Goal: Task Accomplishment & Management: Manage account settings

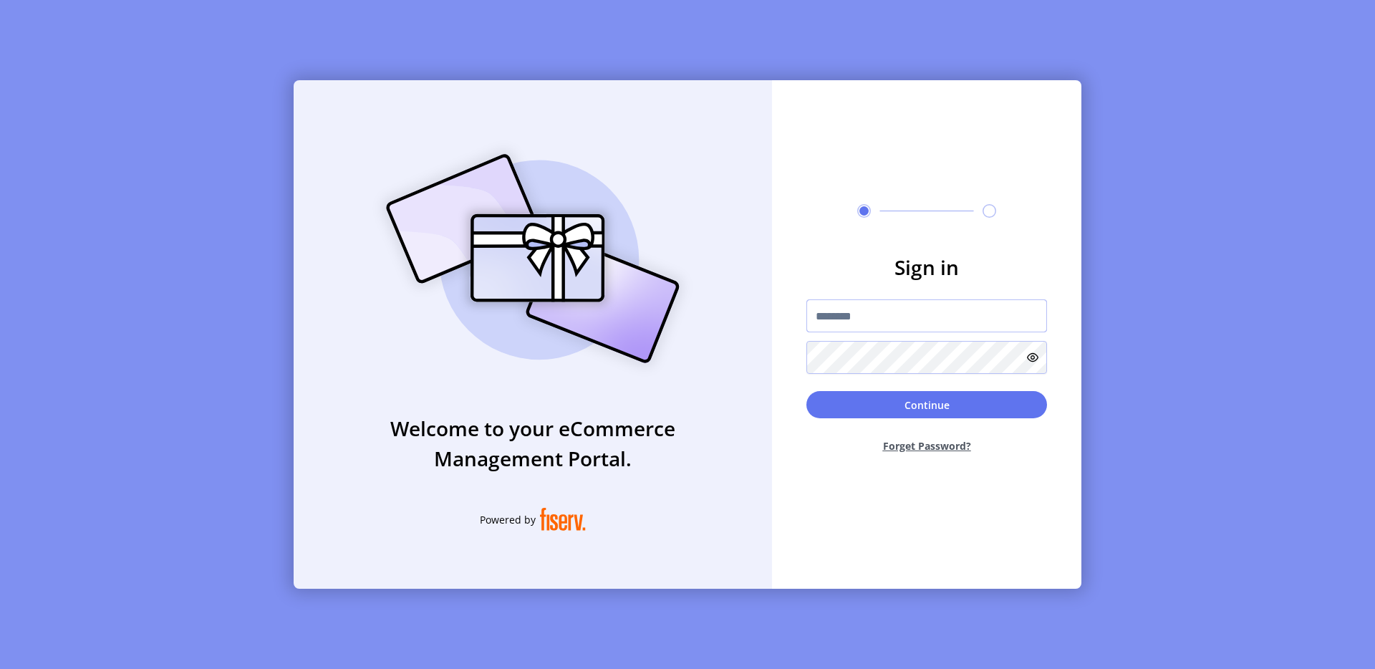
click at [891, 309] on input "text" at bounding box center [926, 315] width 241 height 33
type input "**********"
click at [929, 402] on button "Continue" at bounding box center [926, 404] width 241 height 27
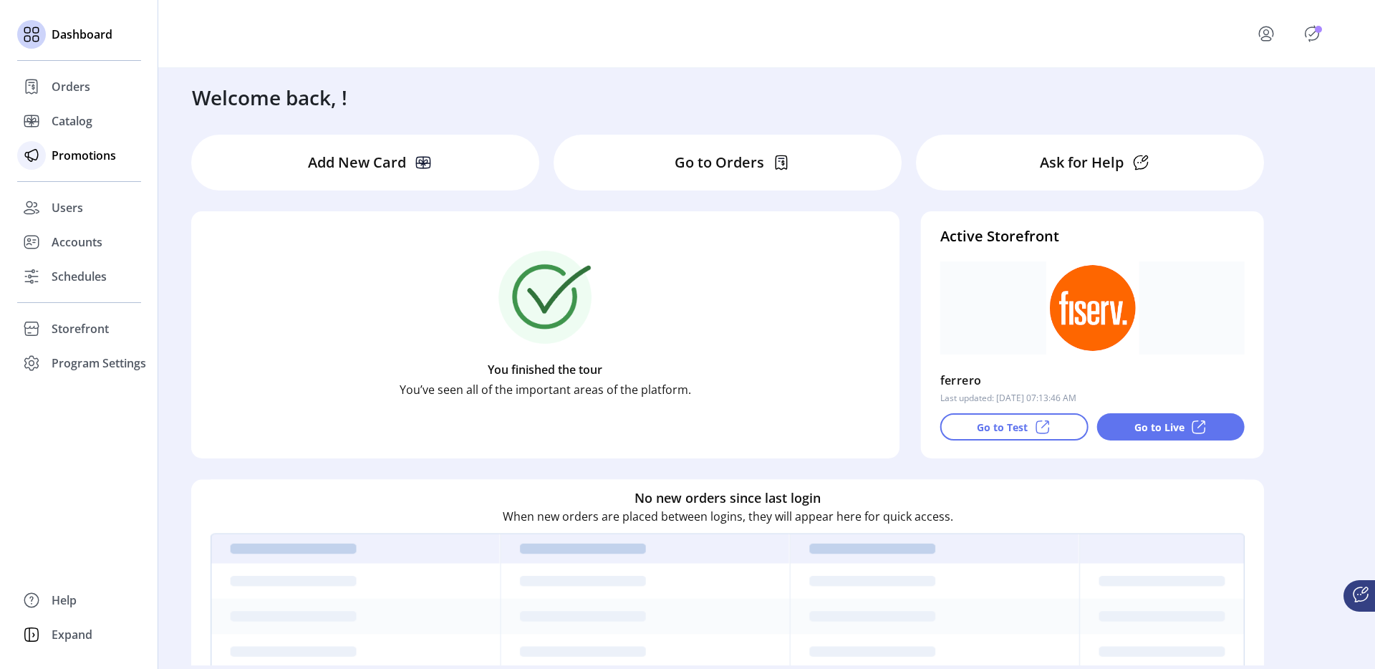
click at [82, 155] on span "Promotions" at bounding box center [84, 155] width 64 height 17
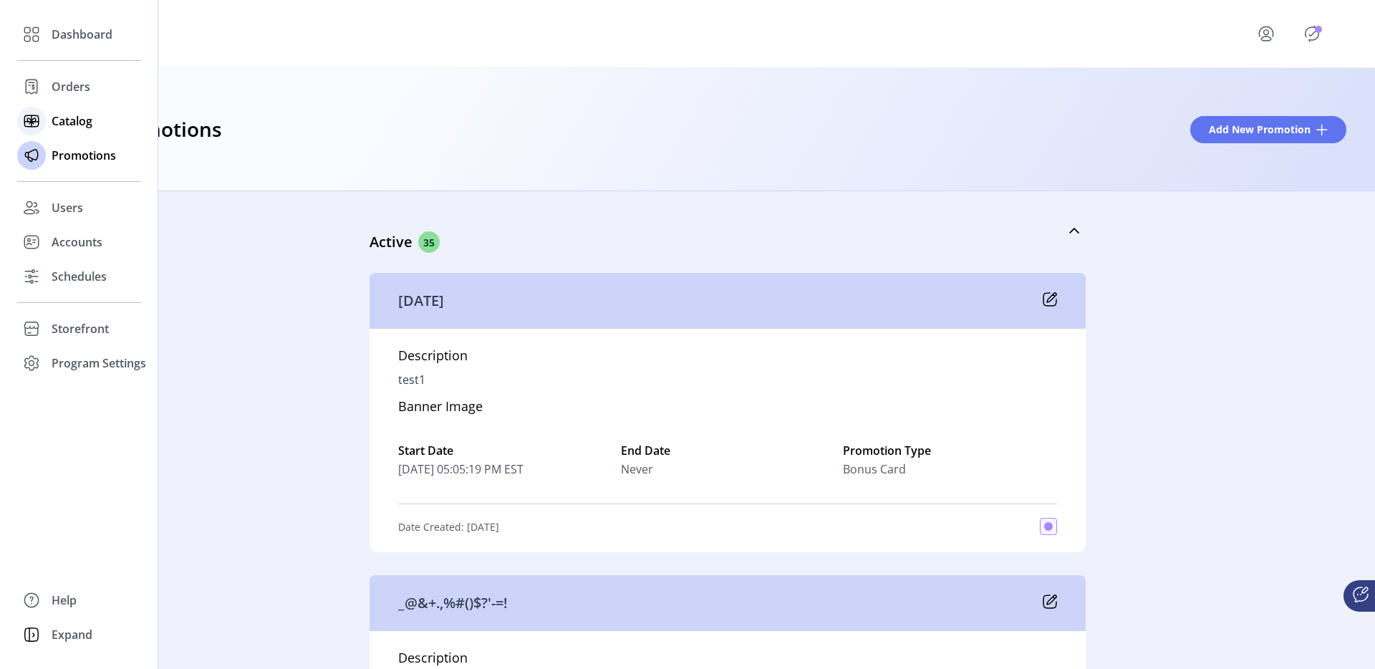
click at [30, 128] on icon at bounding box center [31, 121] width 23 height 23
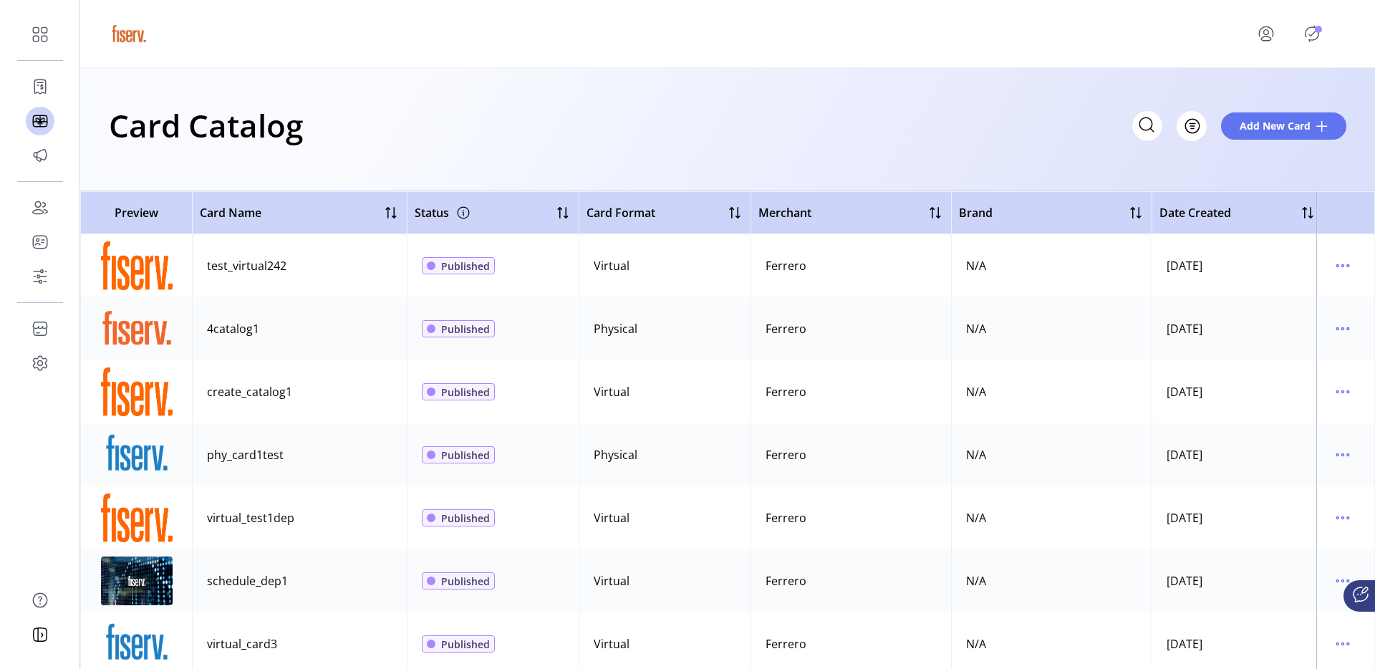
click at [1320, 35] on icon "Publisher Panel" at bounding box center [1311, 33] width 23 height 23
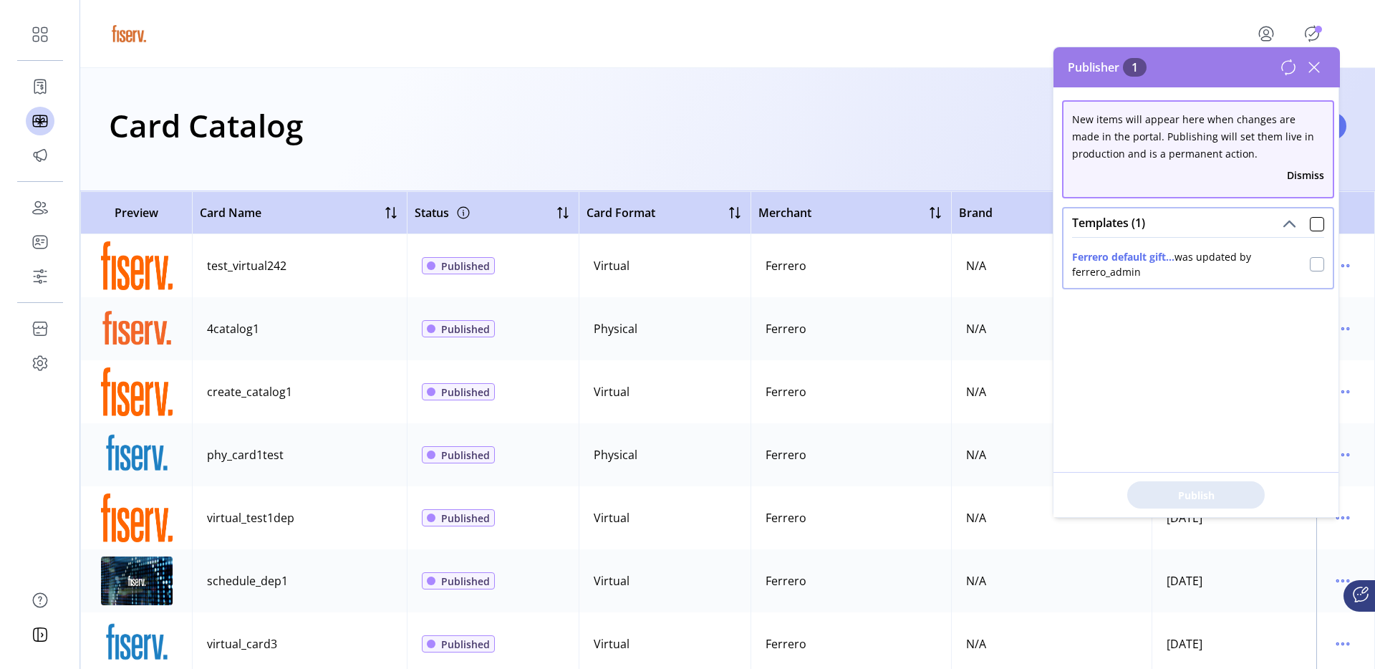
click at [1310, 264] on div at bounding box center [1317, 264] width 14 height 14
click at [1179, 495] on span "Publish 1 Items" at bounding box center [1196, 495] width 100 height 15
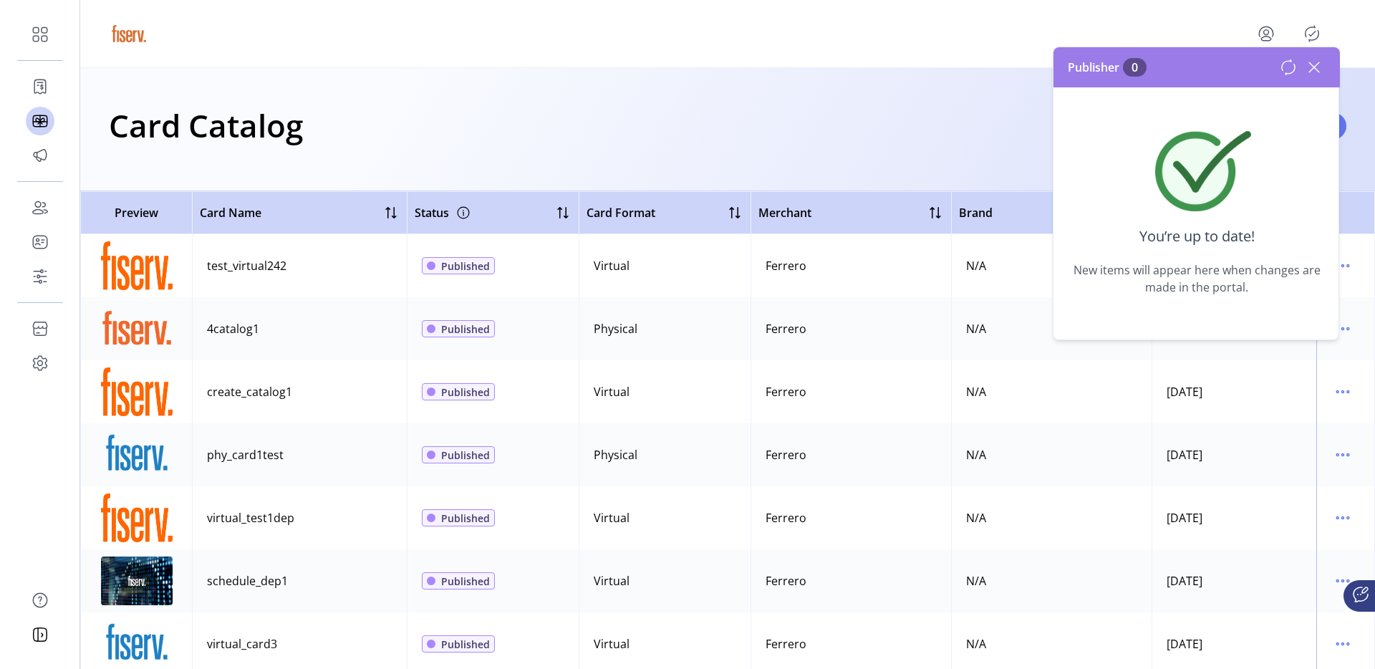
click at [1318, 63] on icon at bounding box center [1314, 67] width 10 height 10
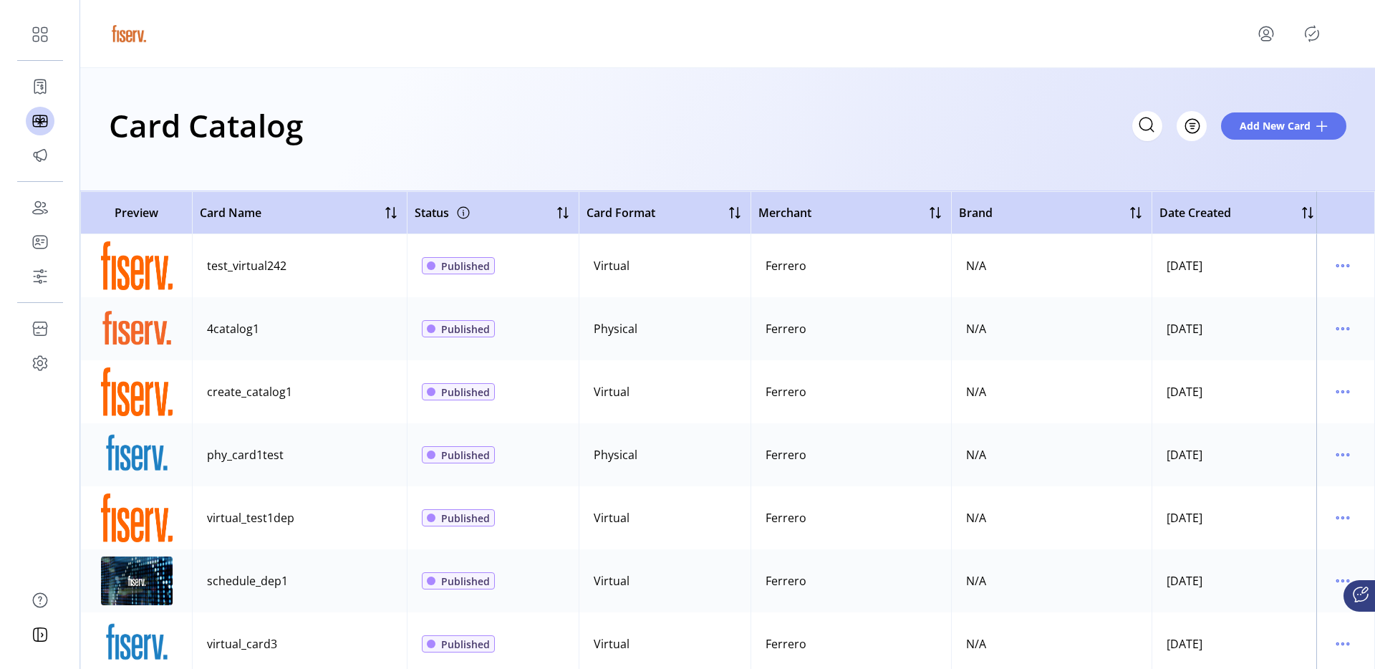
click at [1265, 19] on button "menu" at bounding box center [1268, 33] width 63 height 34
click at [1256, 93] on span "Sign Out" at bounding box center [1300, 95] width 107 height 11
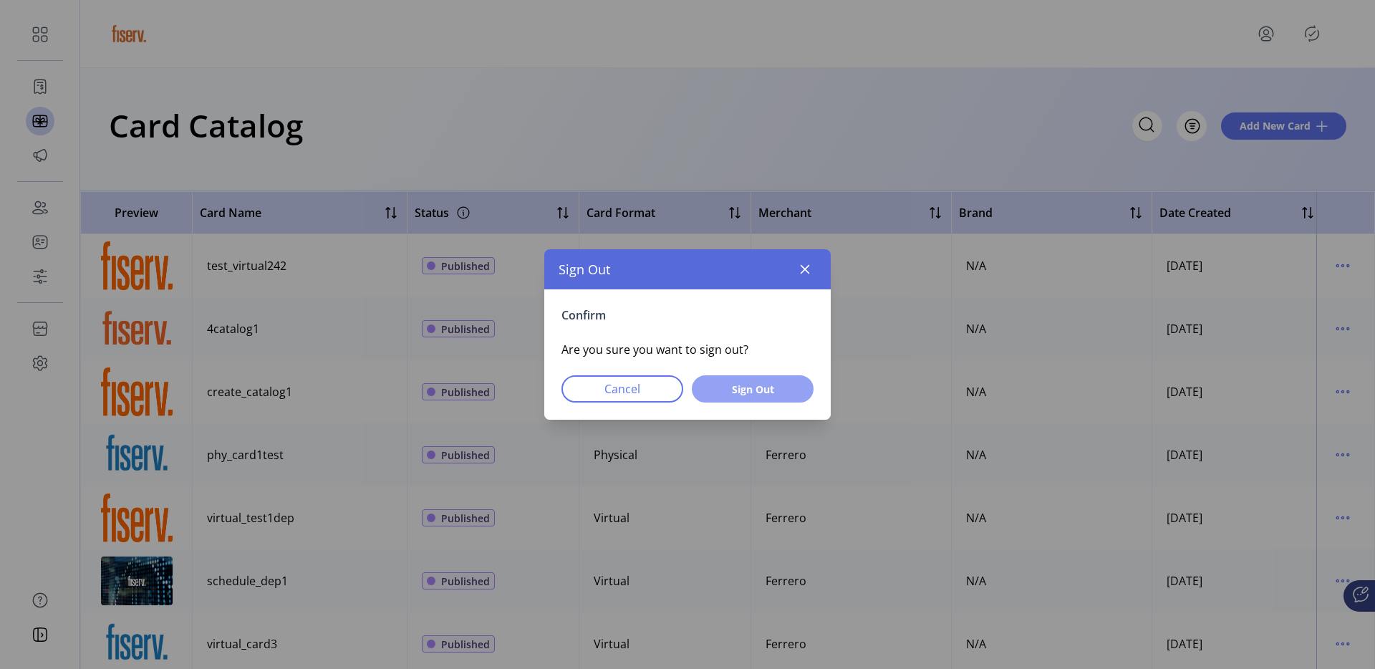
click at [755, 392] on span "Sign Out" at bounding box center [752, 389] width 84 height 15
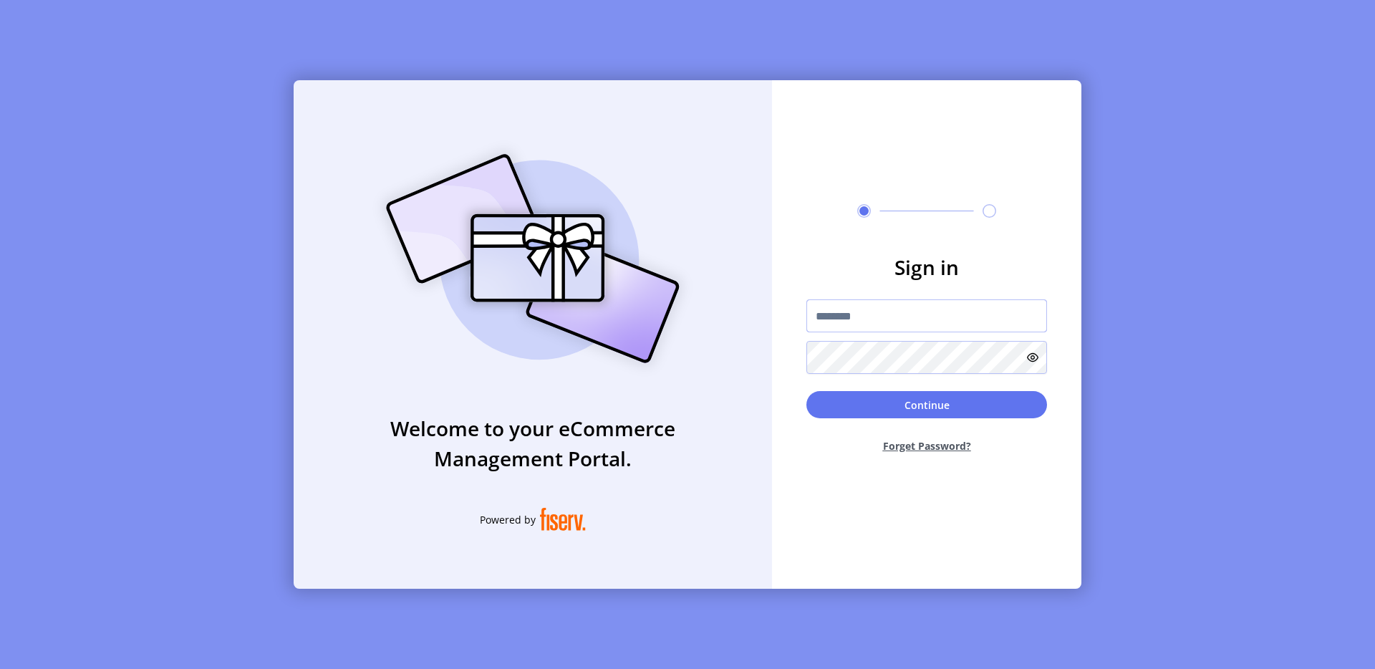
click at [886, 324] on input "text" at bounding box center [926, 315] width 241 height 33
type input "**********"
click at [928, 417] on button "Continue" at bounding box center [926, 404] width 241 height 27
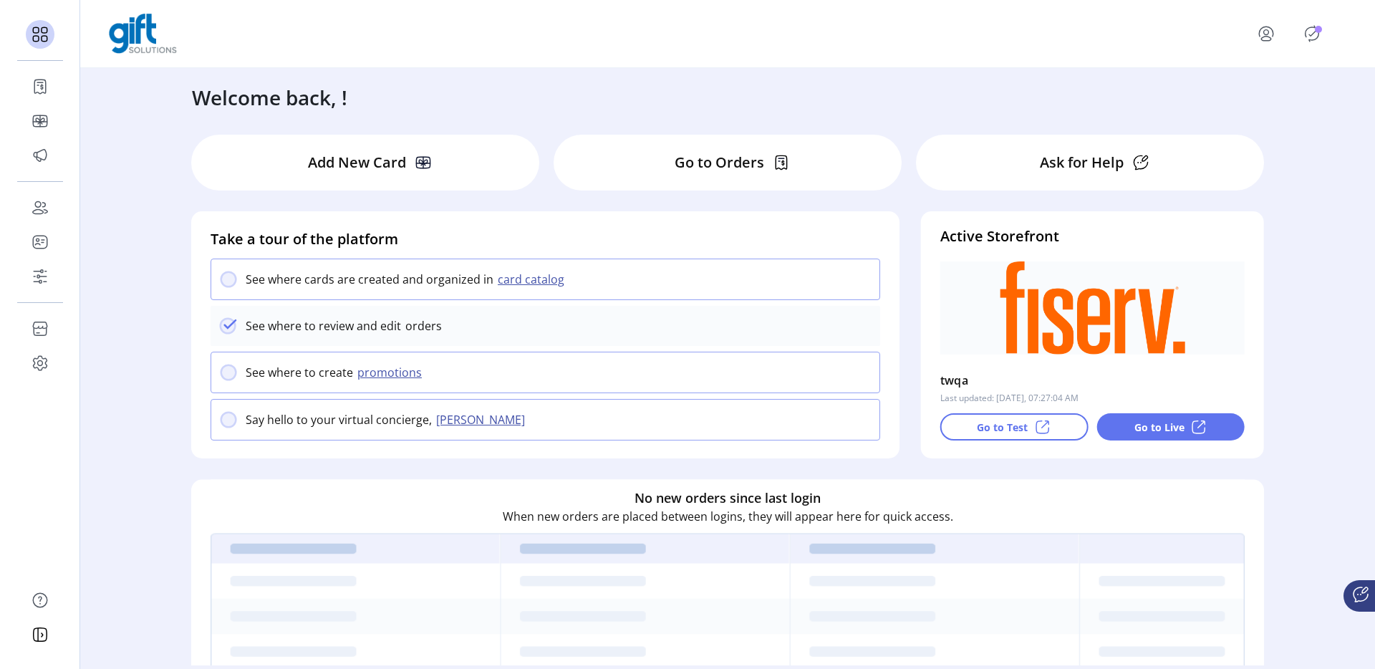
click at [1280, 24] on button "menu" at bounding box center [1268, 33] width 63 height 34
click at [1267, 92] on span "Sign Out" at bounding box center [1300, 95] width 107 height 11
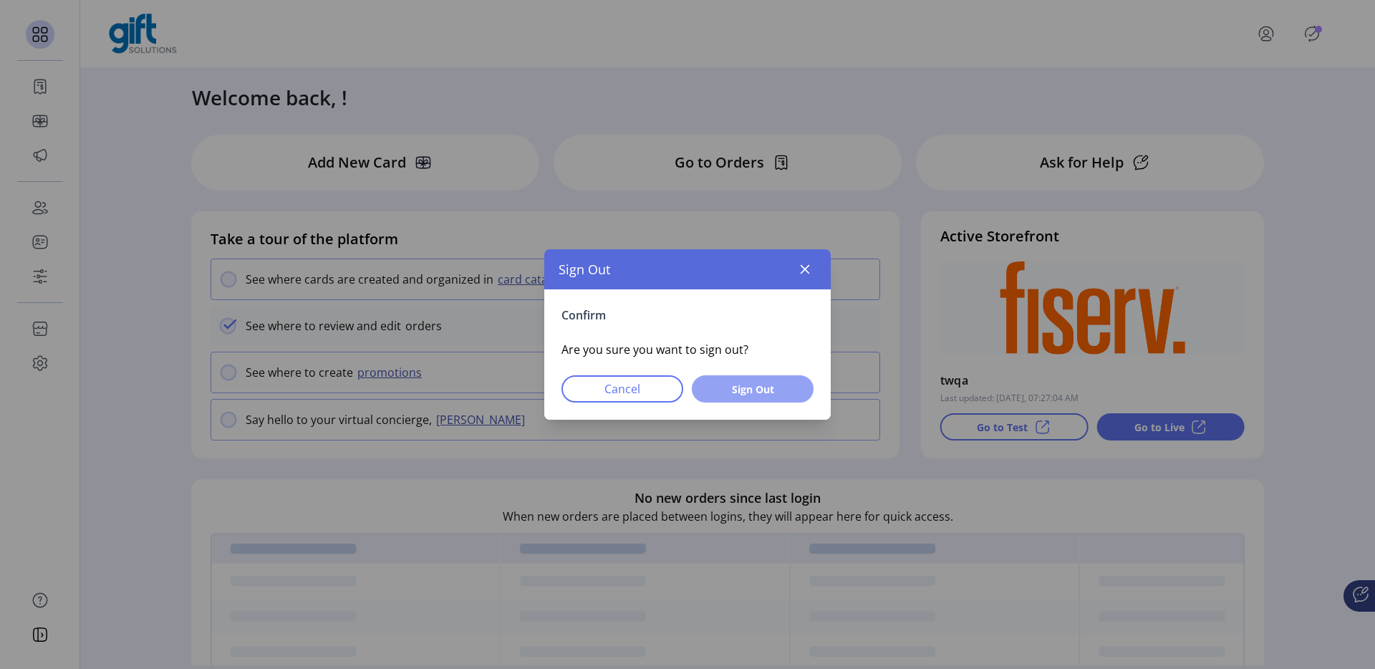
click at [750, 375] on button "Sign Out" at bounding box center [753, 388] width 122 height 27
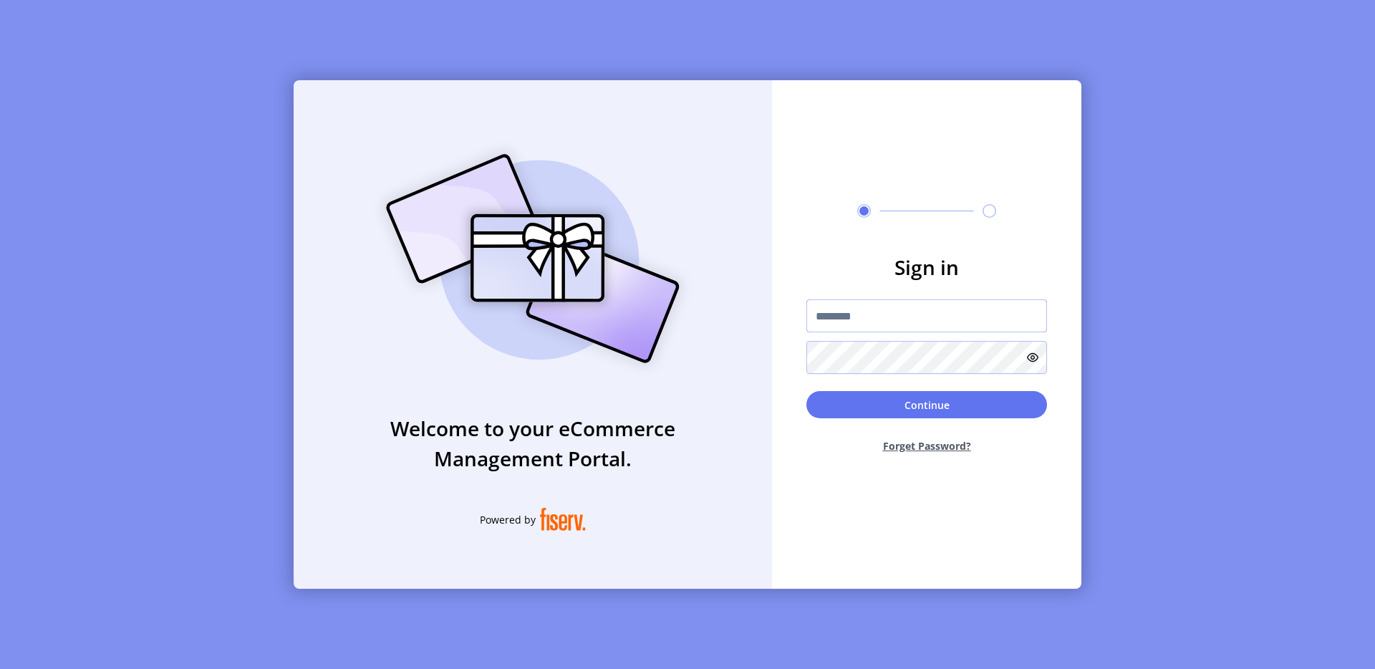
click at [851, 305] on input "text" at bounding box center [926, 315] width 241 height 33
type input "**********"
click at [918, 400] on button "Continue" at bounding box center [926, 404] width 241 height 27
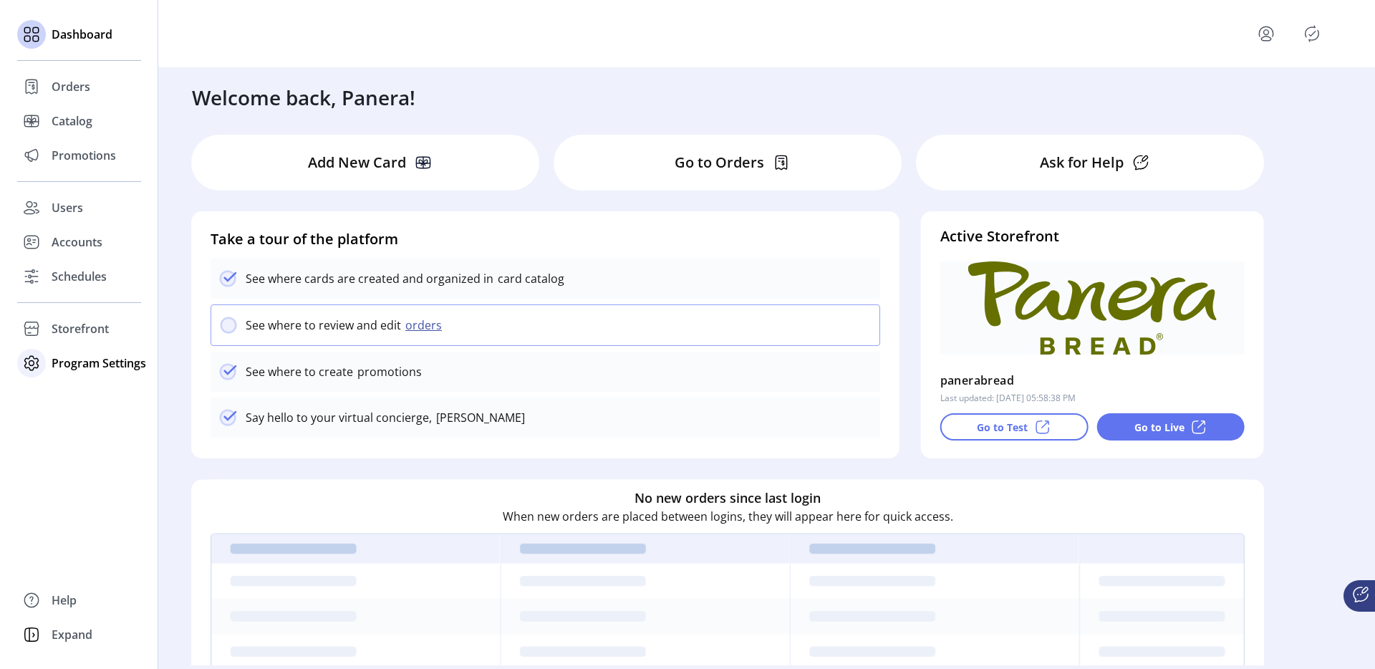
click at [62, 363] on span "Program Settings" at bounding box center [99, 362] width 95 height 17
click at [84, 394] on span "Templates" at bounding box center [80, 391] width 57 height 17
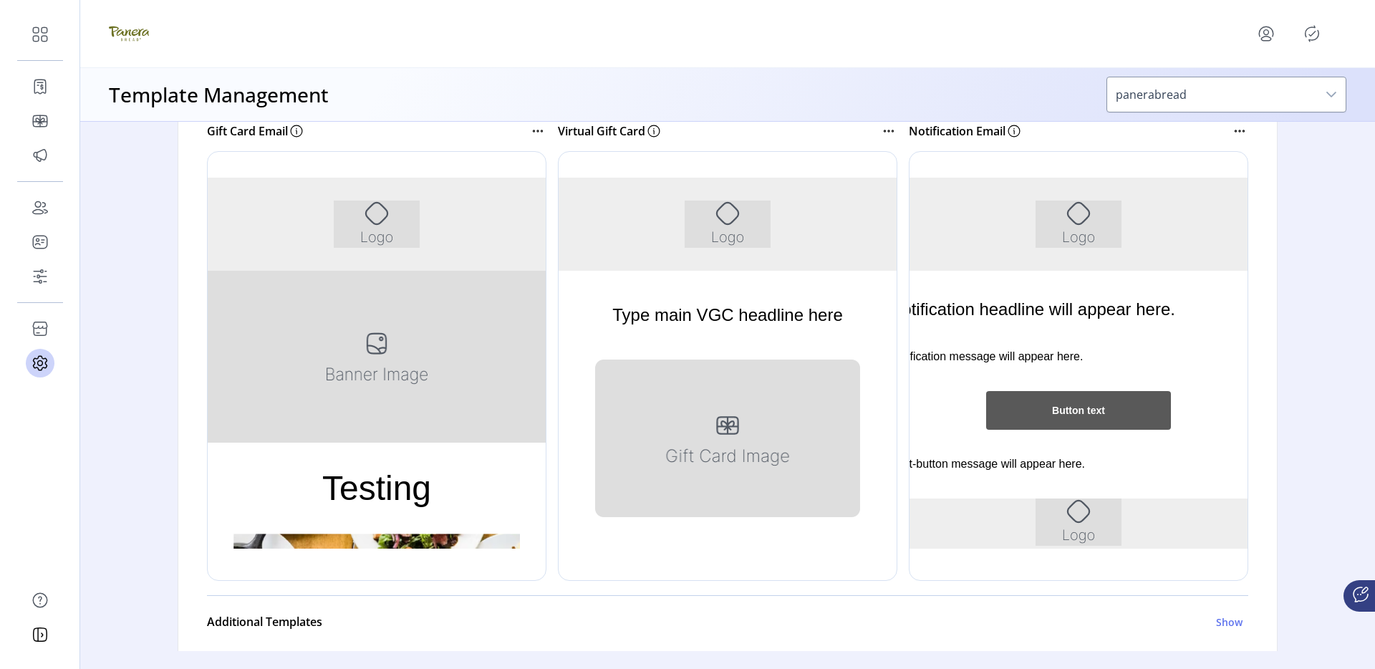
scroll to position [270, 0]
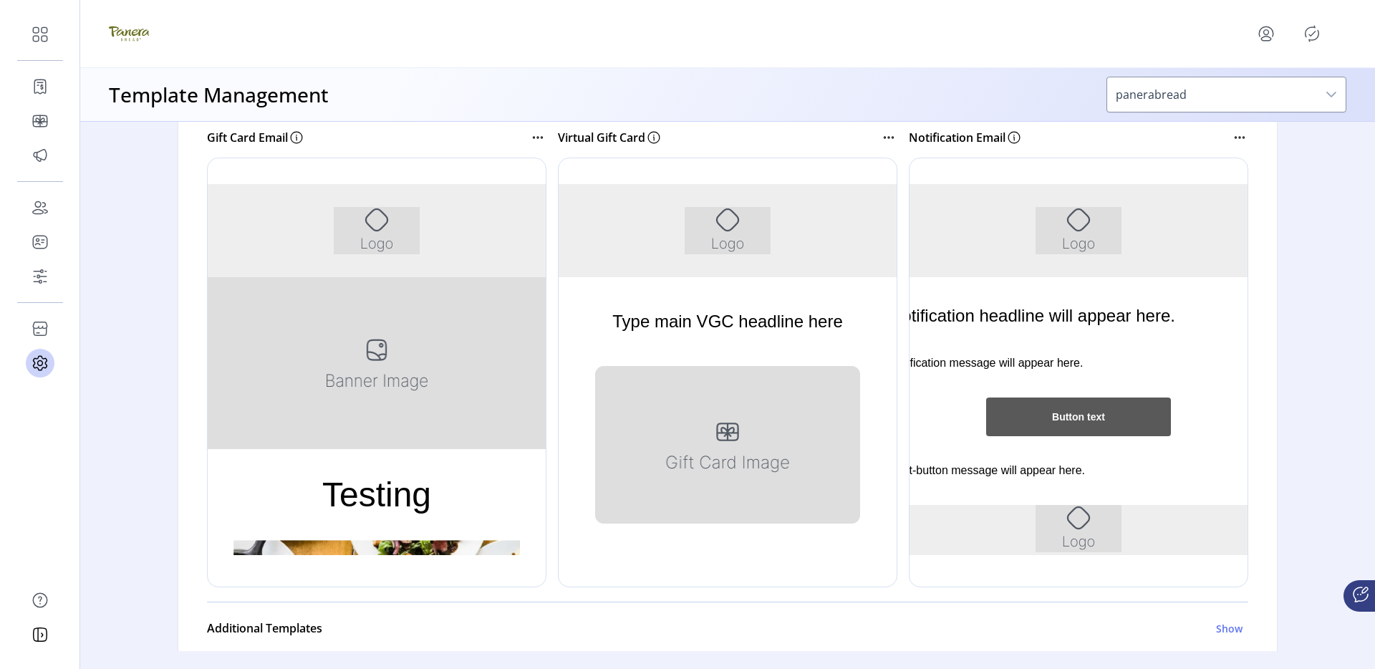
click at [531, 137] on icon at bounding box center [537, 137] width 17 height 17
click at [574, 175] on link "Send Preview" at bounding box center [597, 185] width 136 height 23
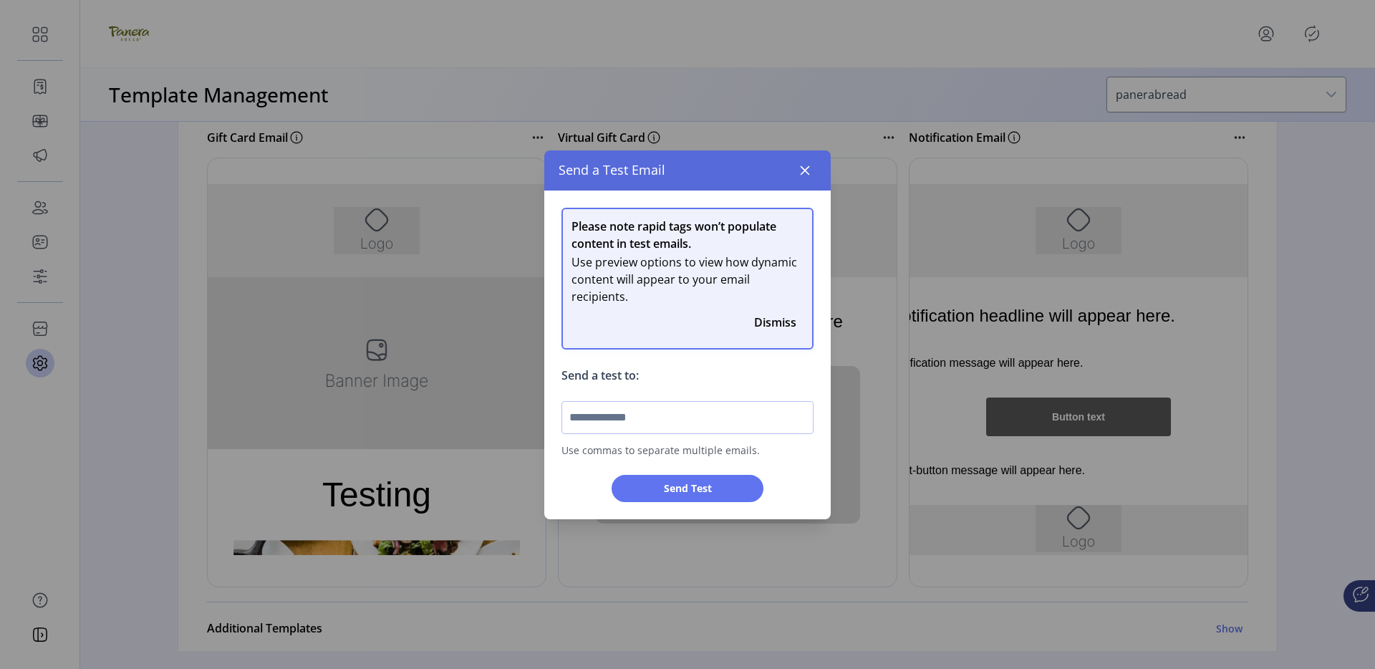
click at [601, 409] on input "text" at bounding box center [687, 417] width 252 height 33
type input "**********"
click at [690, 484] on span "Send Test" at bounding box center [687, 487] width 114 height 15
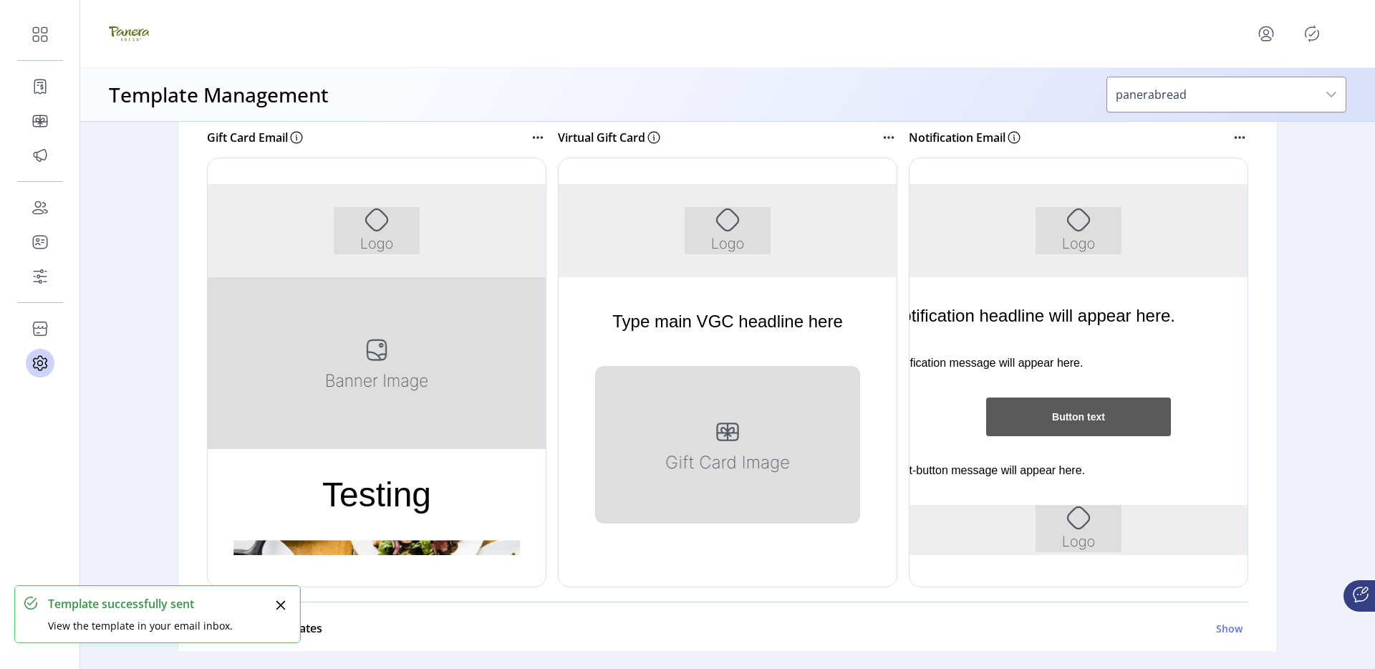
click at [534, 135] on icon at bounding box center [537, 137] width 17 height 17
click at [564, 168] on span "Edit Template" at bounding box center [597, 162] width 119 height 11
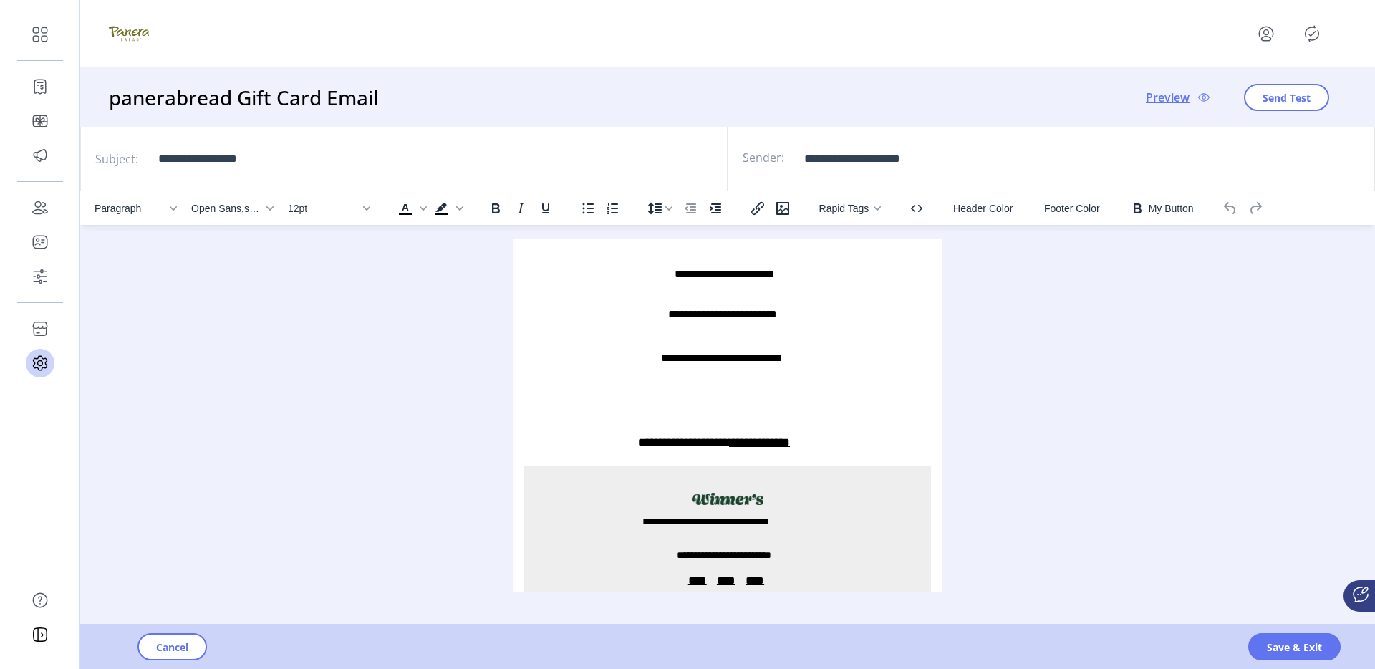
scroll to position [656, 0]
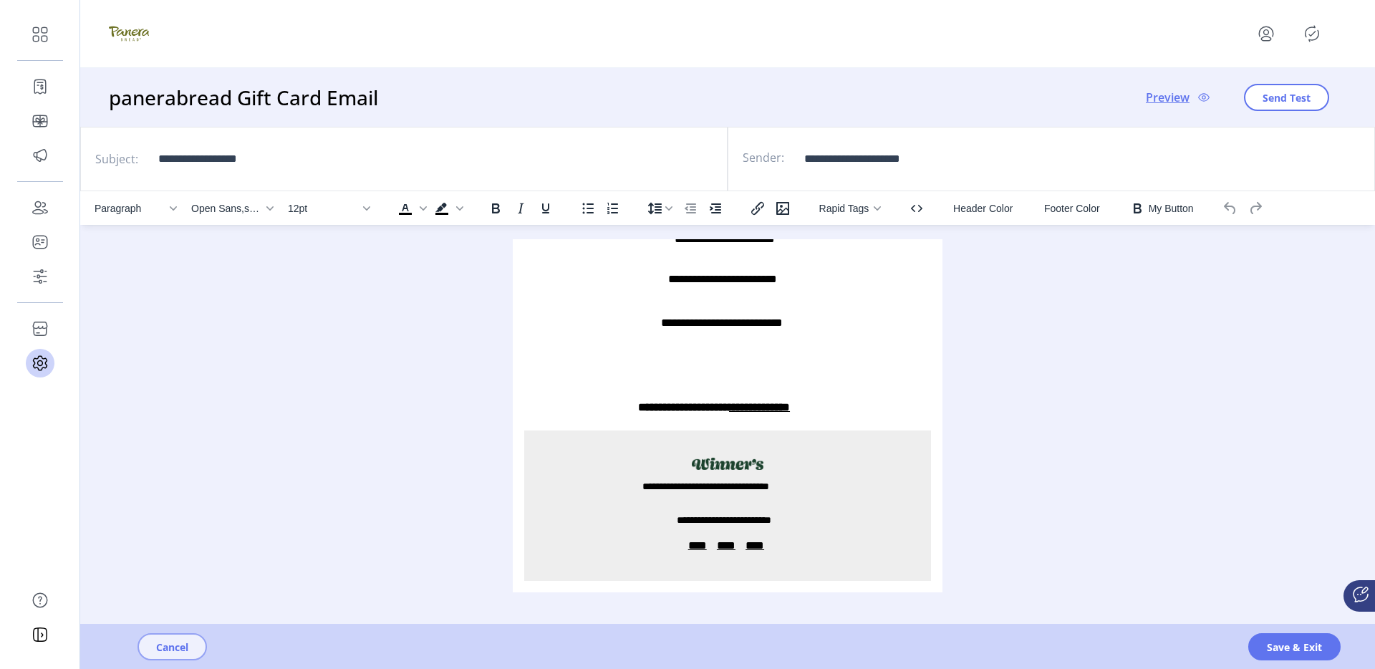
click at [178, 640] on span "Cancel" at bounding box center [172, 646] width 32 height 15
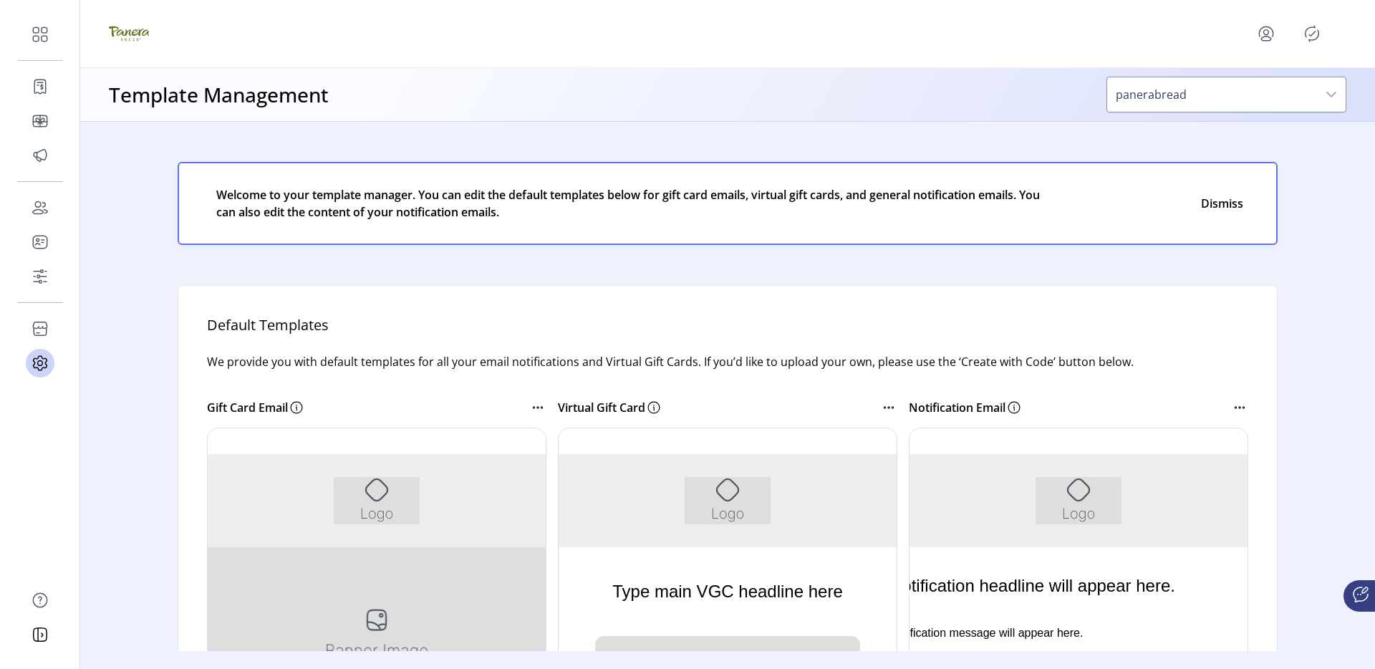
click at [1306, 29] on icon "Publisher Panel" at bounding box center [1312, 34] width 14 height 16
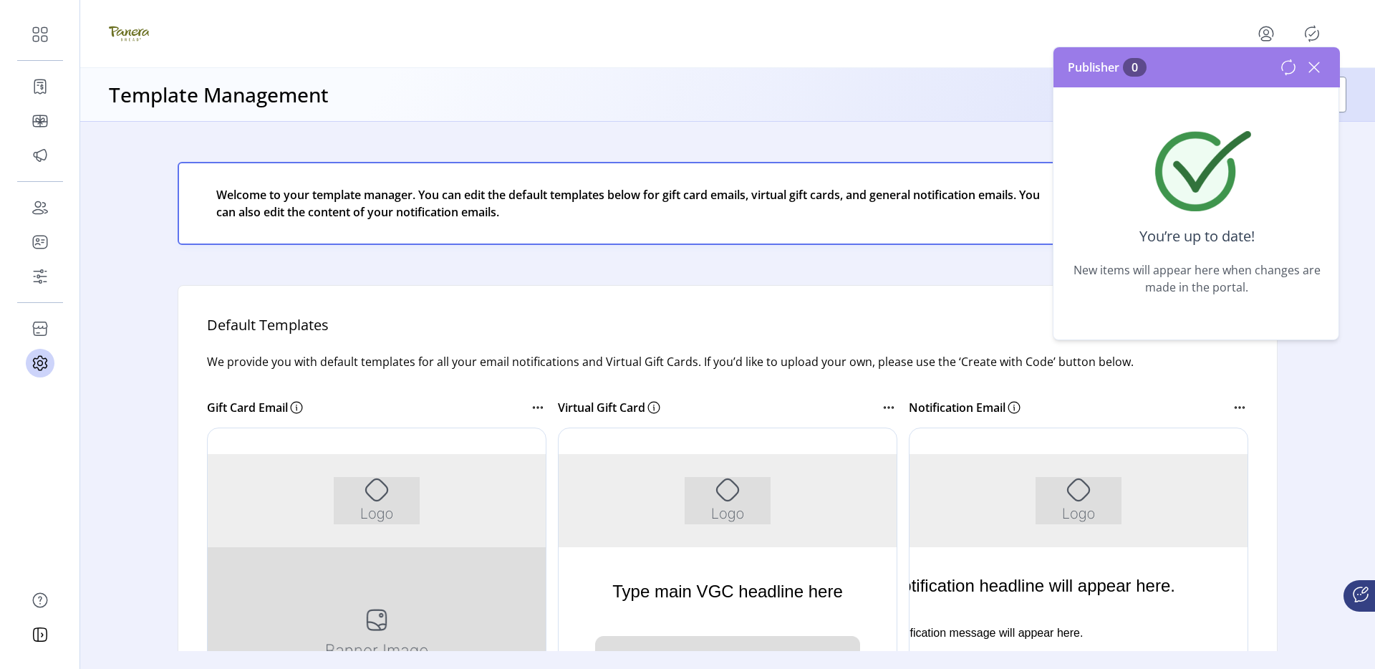
click at [1314, 67] on icon at bounding box center [1314, 67] width 10 height 10
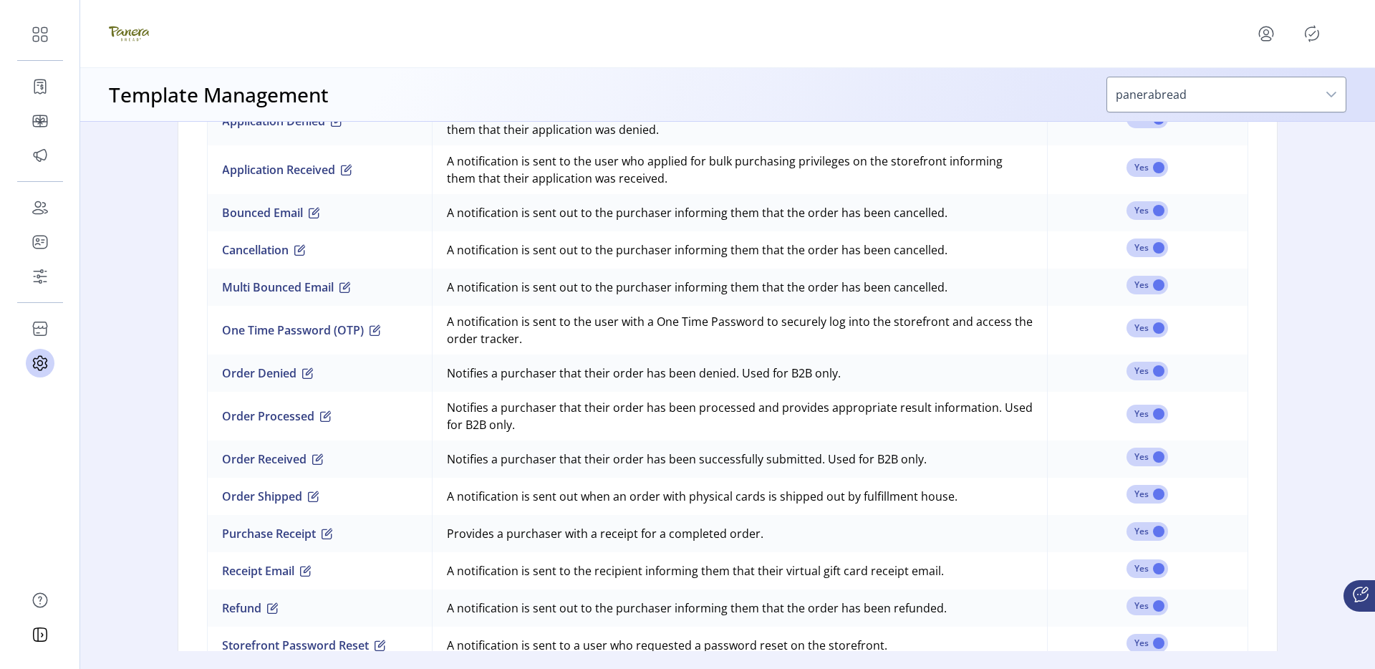
scroll to position [1055, 0]
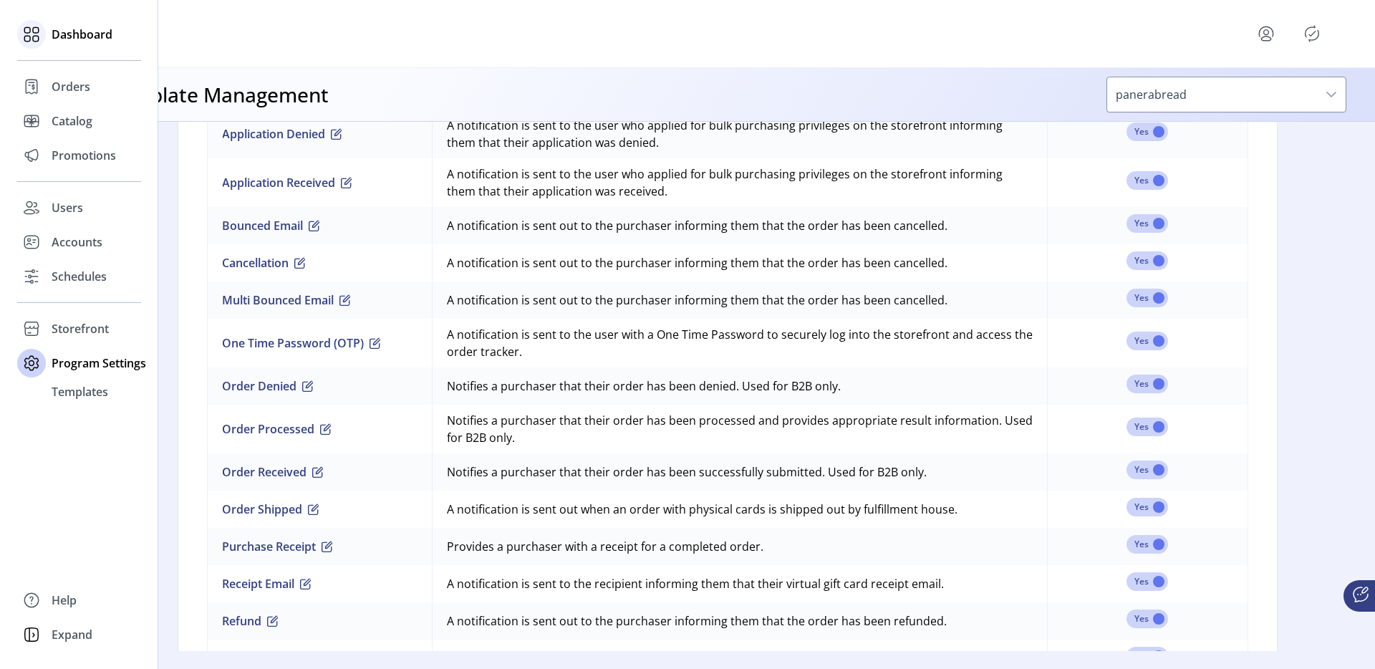
click at [48, 47] on div "Dashboard" at bounding box center [79, 34] width 124 height 34
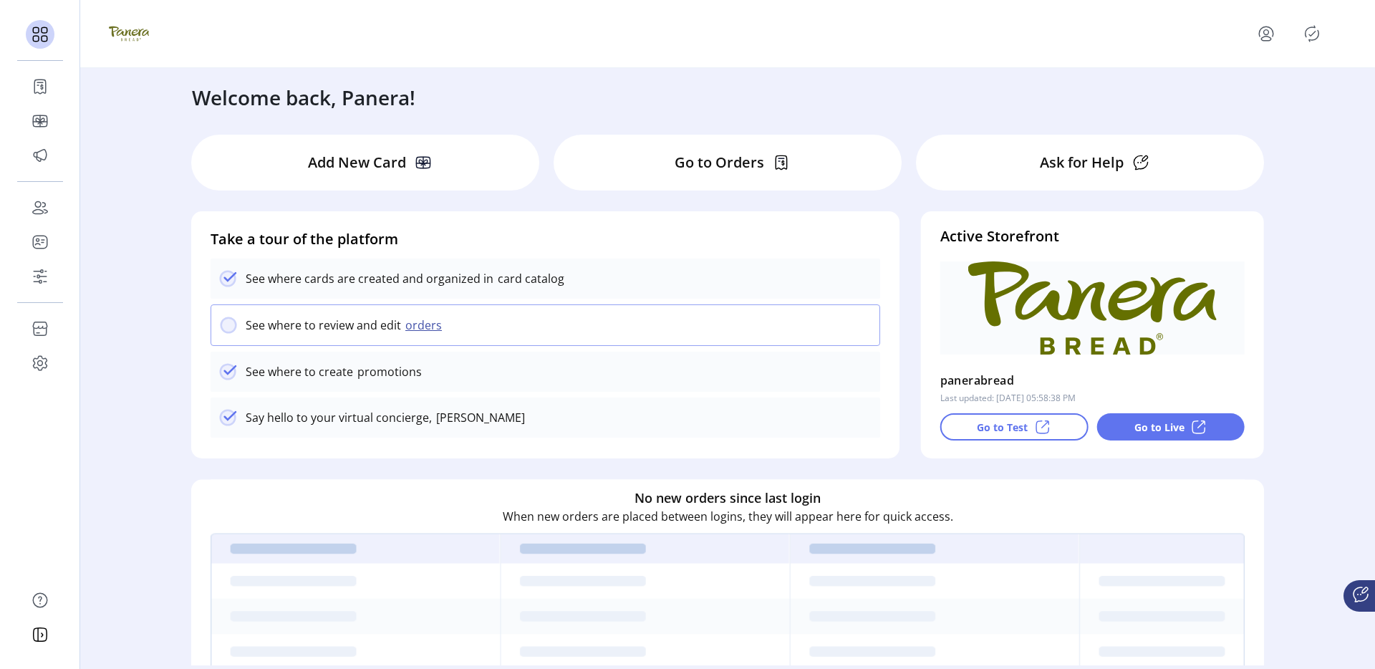
click at [1116, 418] on div "Go to Live" at bounding box center [1170, 426] width 148 height 27
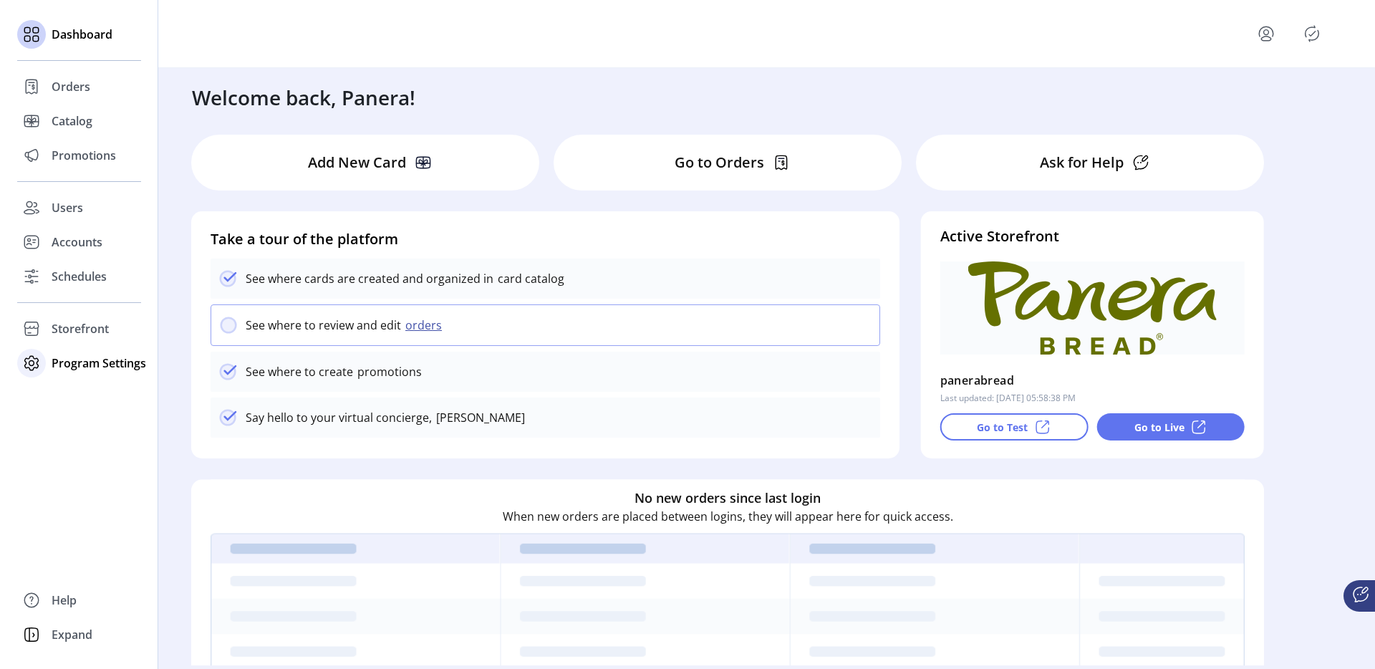
click at [84, 369] on span "Program Settings" at bounding box center [99, 362] width 95 height 17
click at [84, 405] on div "Dashboard Orders Catalog Promotions Users Accounts Schedules Storefront Configu…" at bounding box center [79, 334] width 158 height 669
click at [87, 400] on span "Templates" at bounding box center [80, 391] width 57 height 17
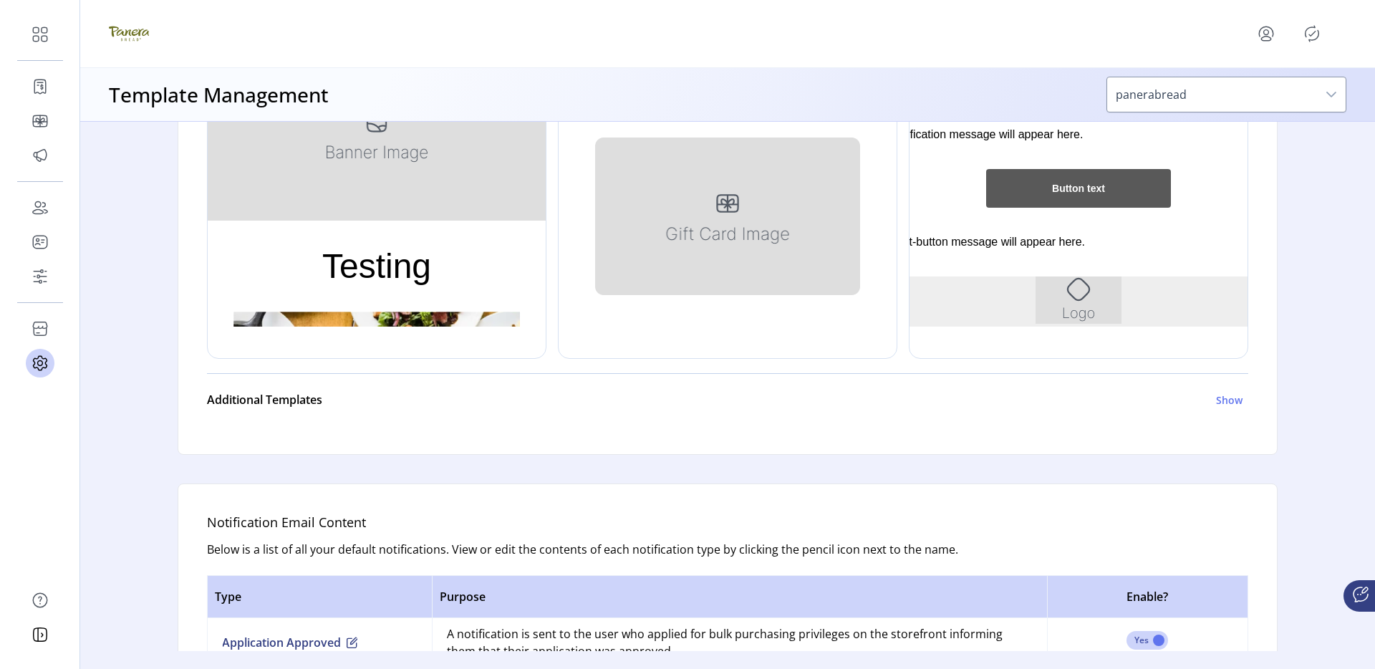
scroll to position [500, 0]
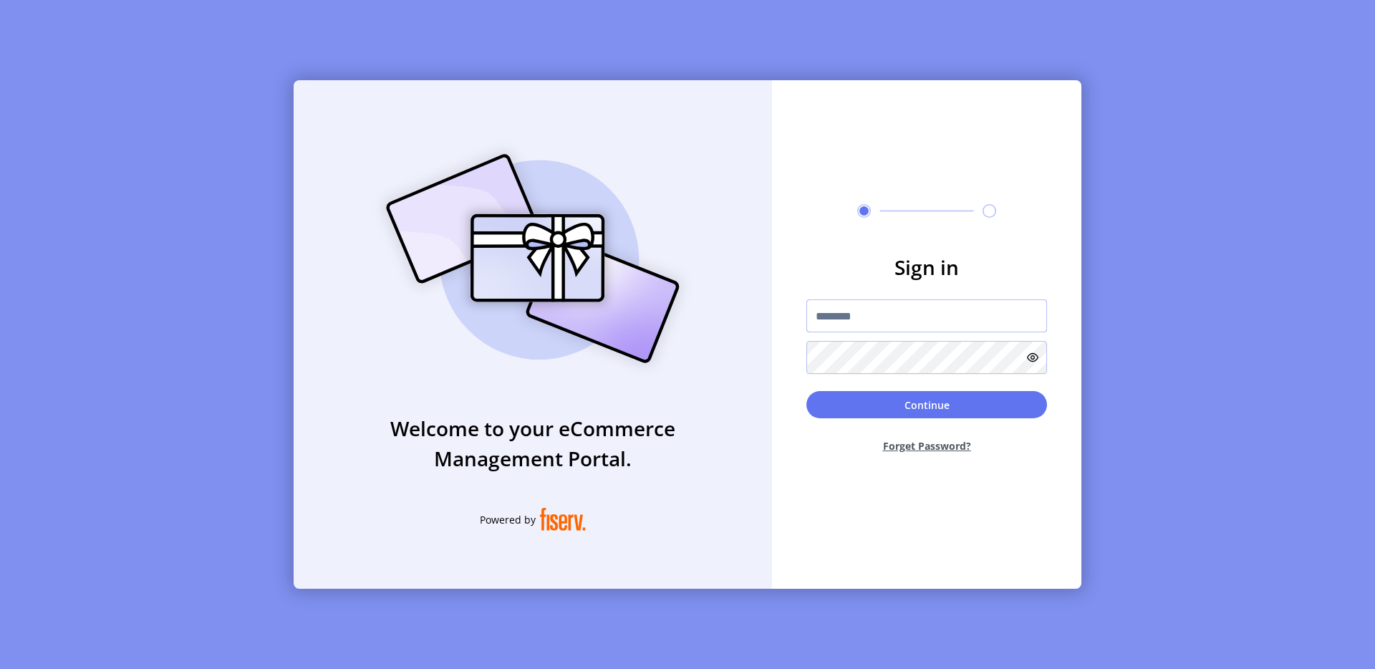
click at [846, 302] on input "text" at bounding box center [926, 315] width 241 height 33
type input "**********"
click at [899, 393] on button "Continue" at bounding box center [926, 404] width 241 height 27
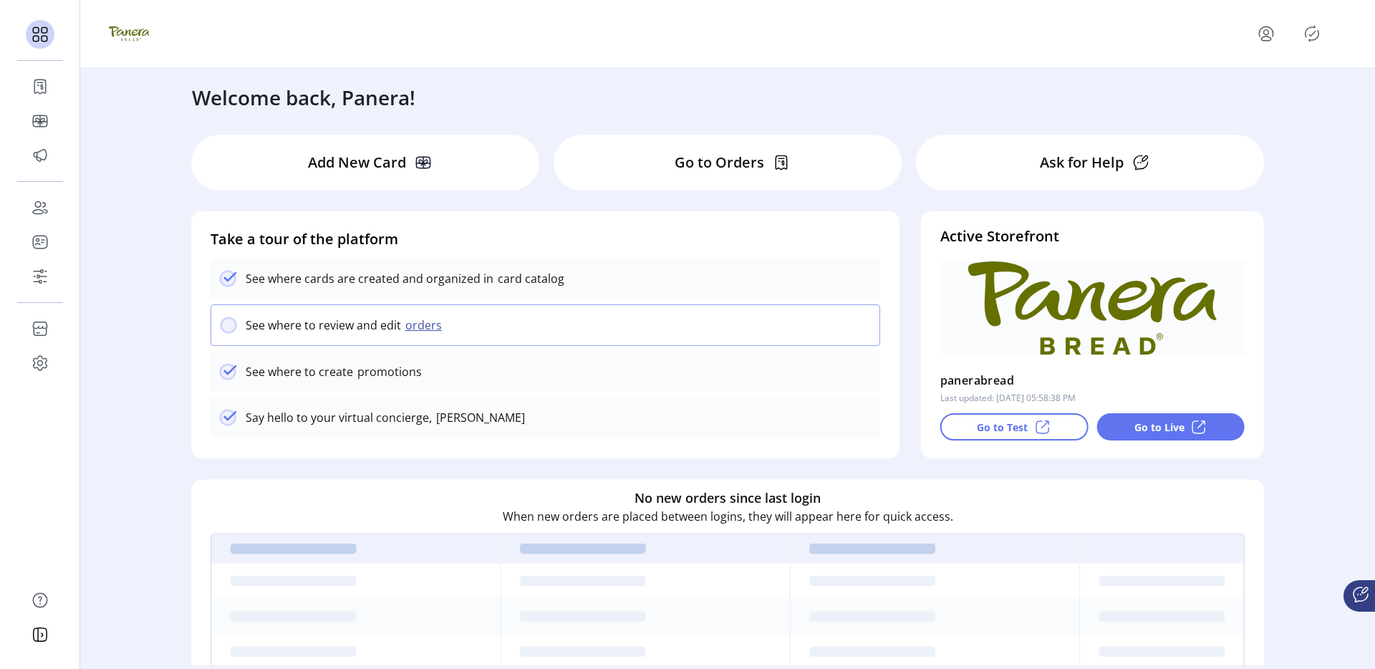
click at [1149, 432] on p "Go to Live" at bounding box center [1159, 427] width 50 height 15
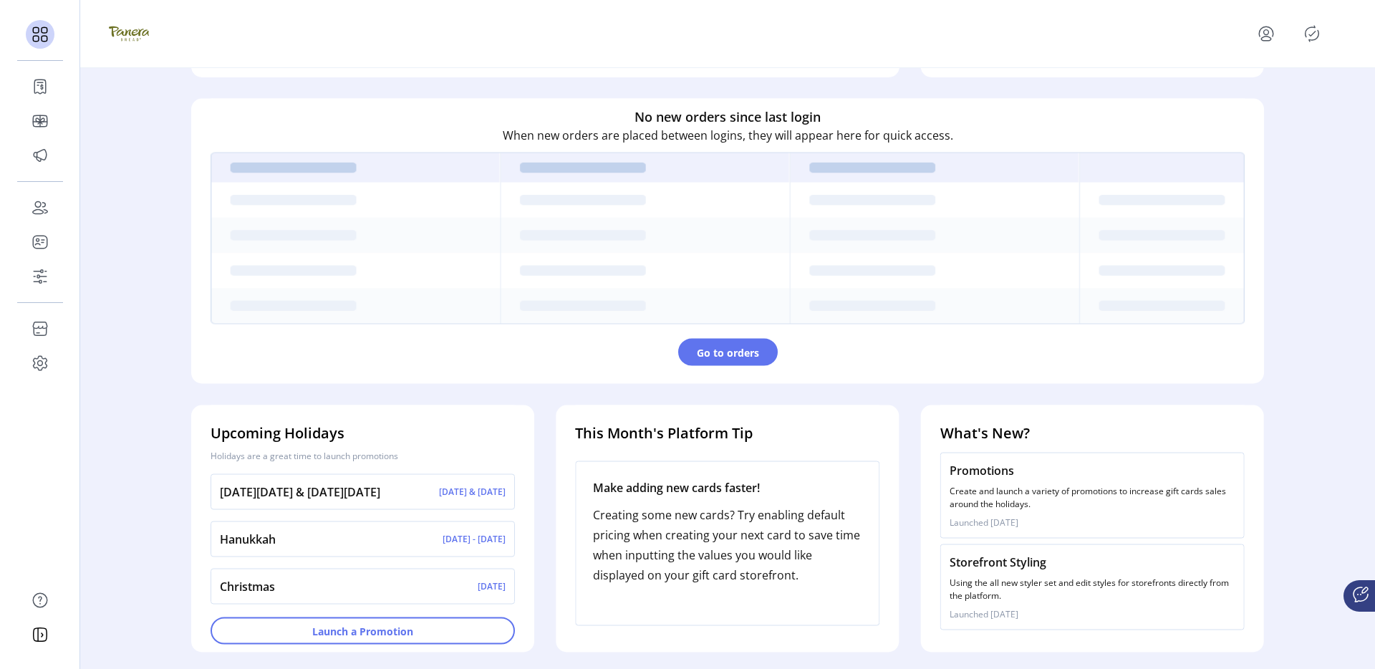
scroll to position [350, 0]
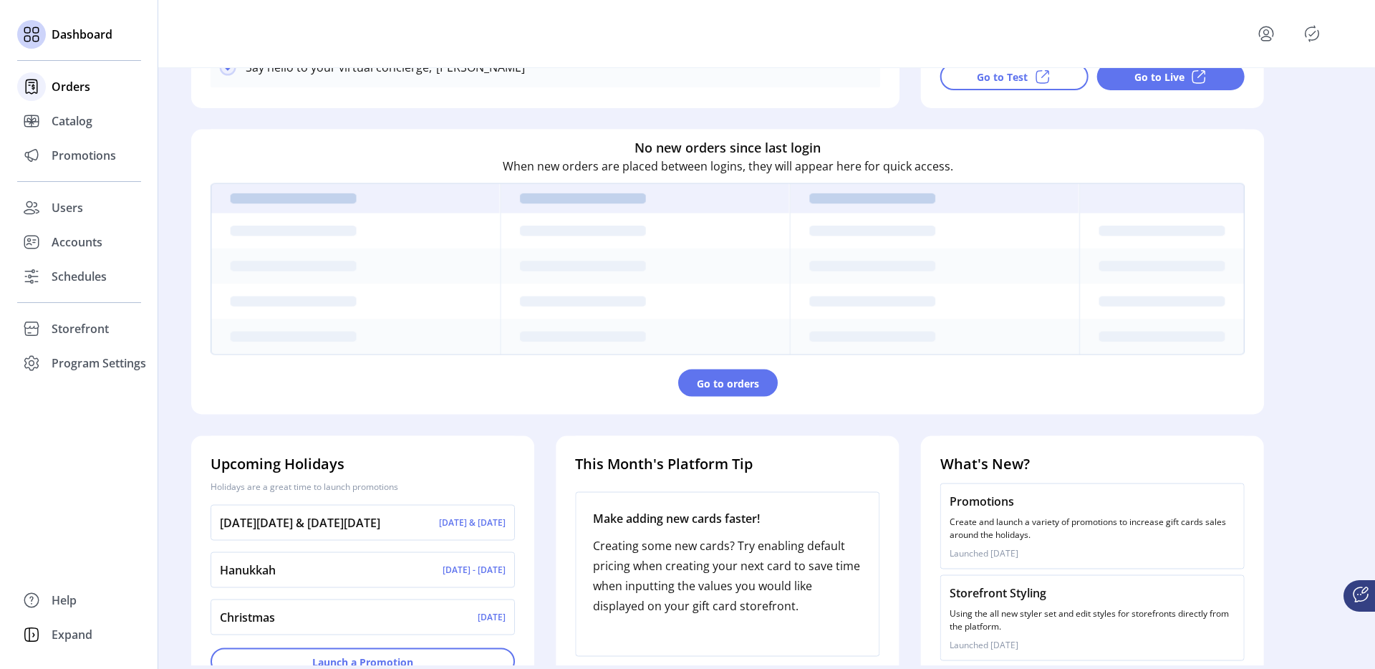
click at [47, 92] on div "Orders" at bounding box center [79, 86] width 124 height 34
click at [29, 85] on icon at bounding box center [29, 85] width 1 height 0
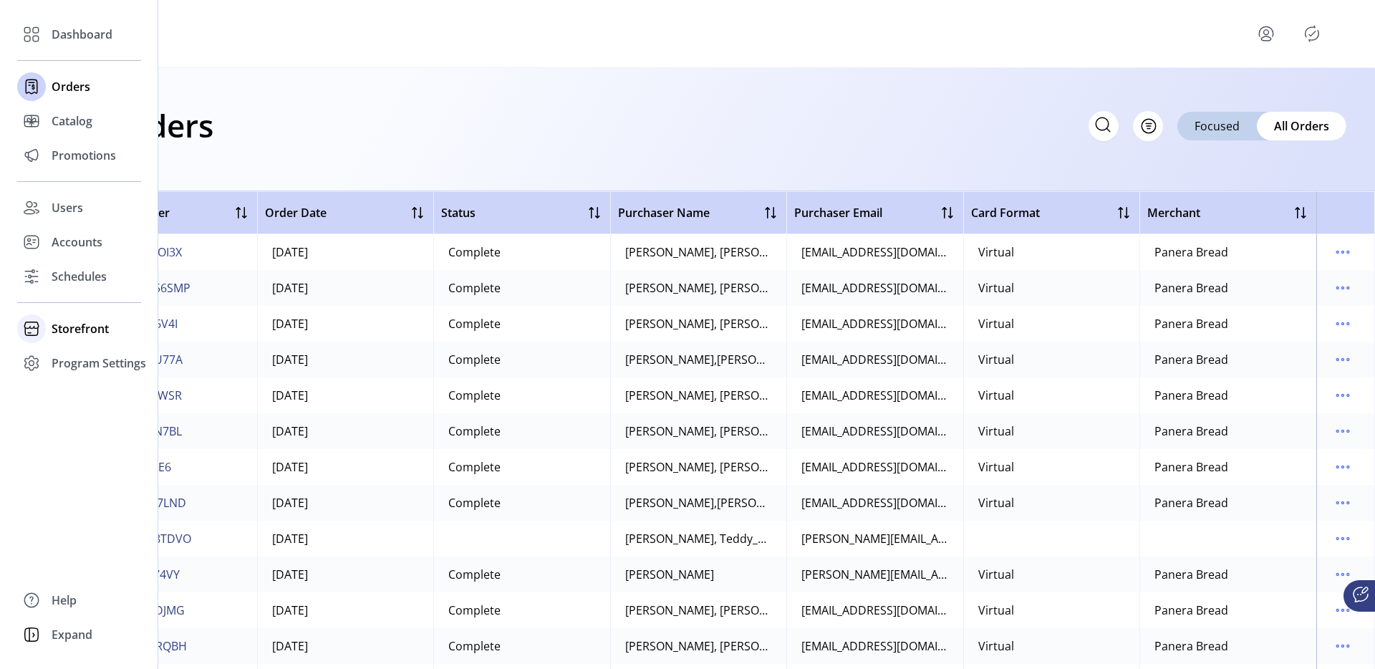
click at [70, 335] on span "Storefront" at bounding box center [80, 328] width 57 height 17
click at [89, 17] on div "Dashboard" at bounding box center [79, 34] width 124 height 34
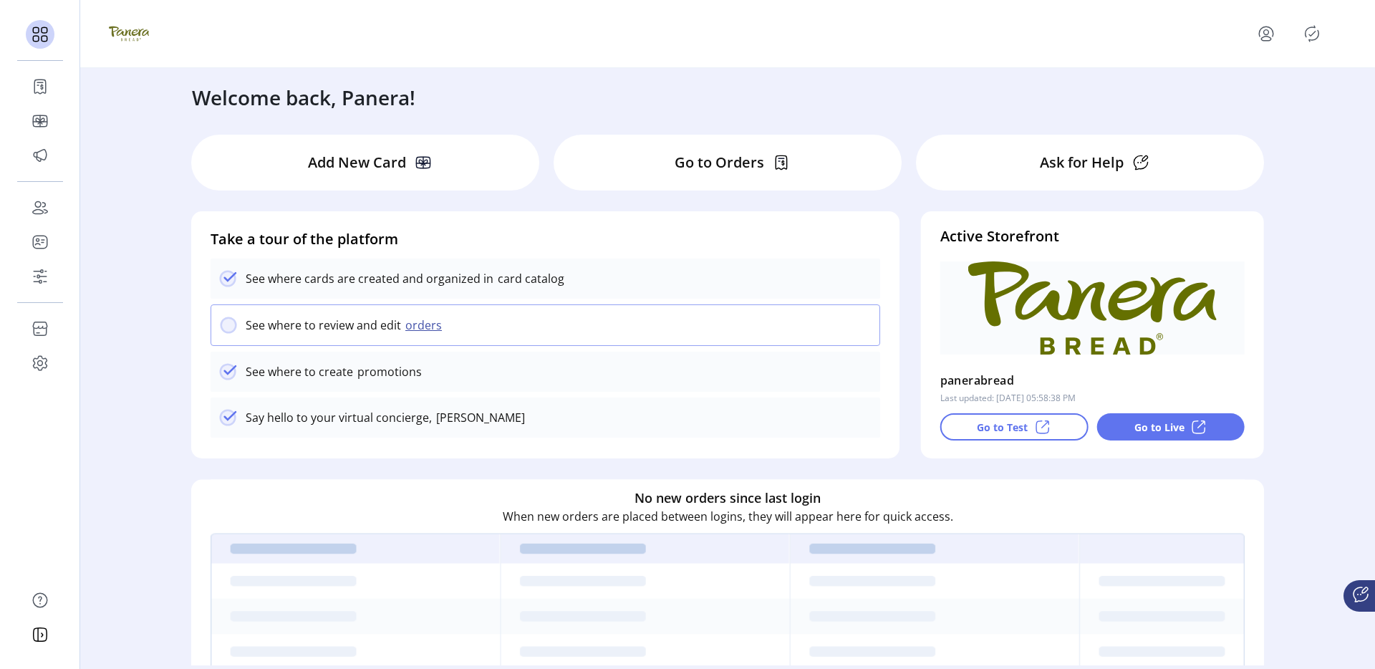
click at [1178, 427] on p "Go to Live" at bounding box center [1159, 427] width 50 height 15
